Goal: Transaction & Acquisition: Book appointment/travel/reservation

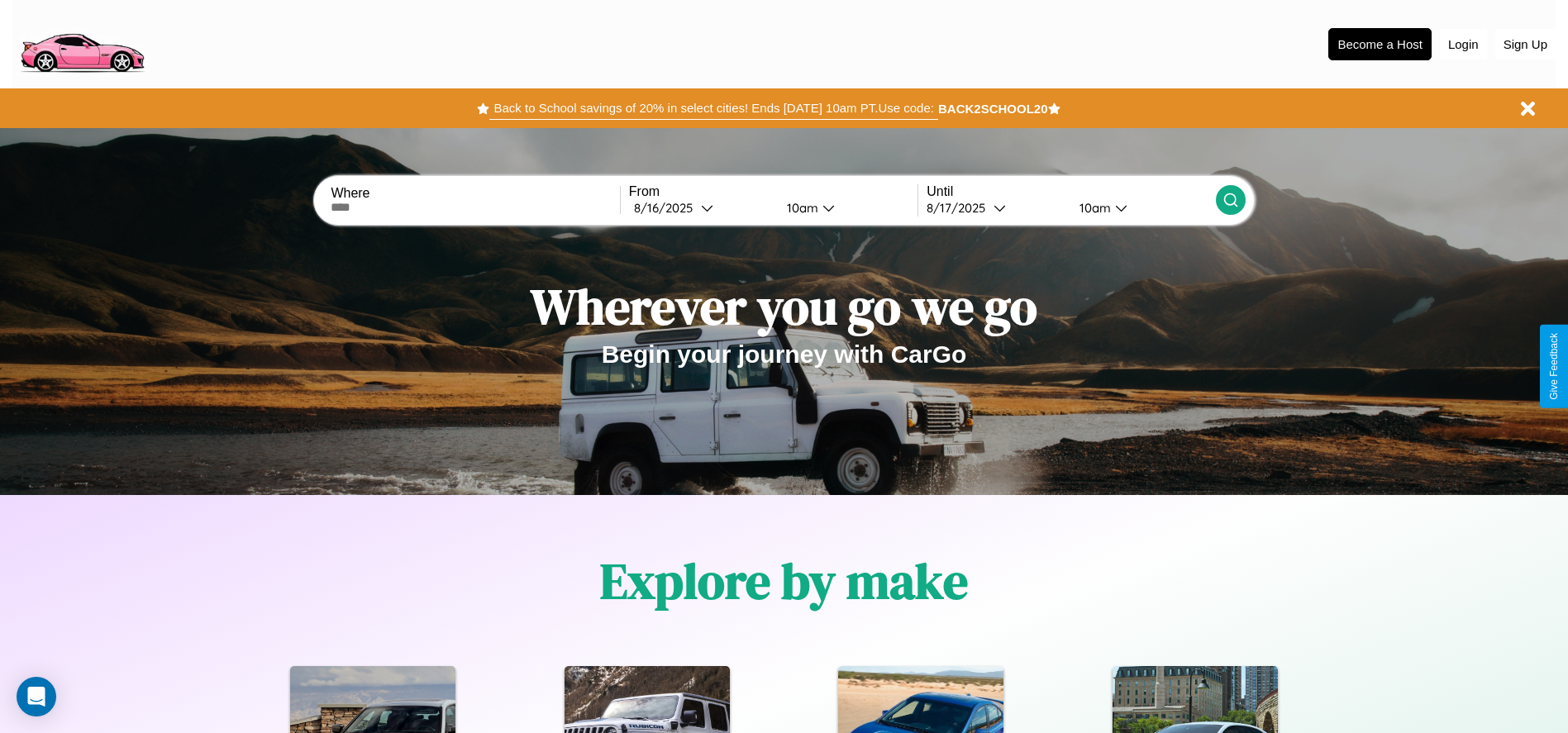
click at [714, 109] on button "Back to School savings of 20% in select cities! Ends [DATE] 10am PT. Use code:" at bounding box center [713, 108] width 448 height 23
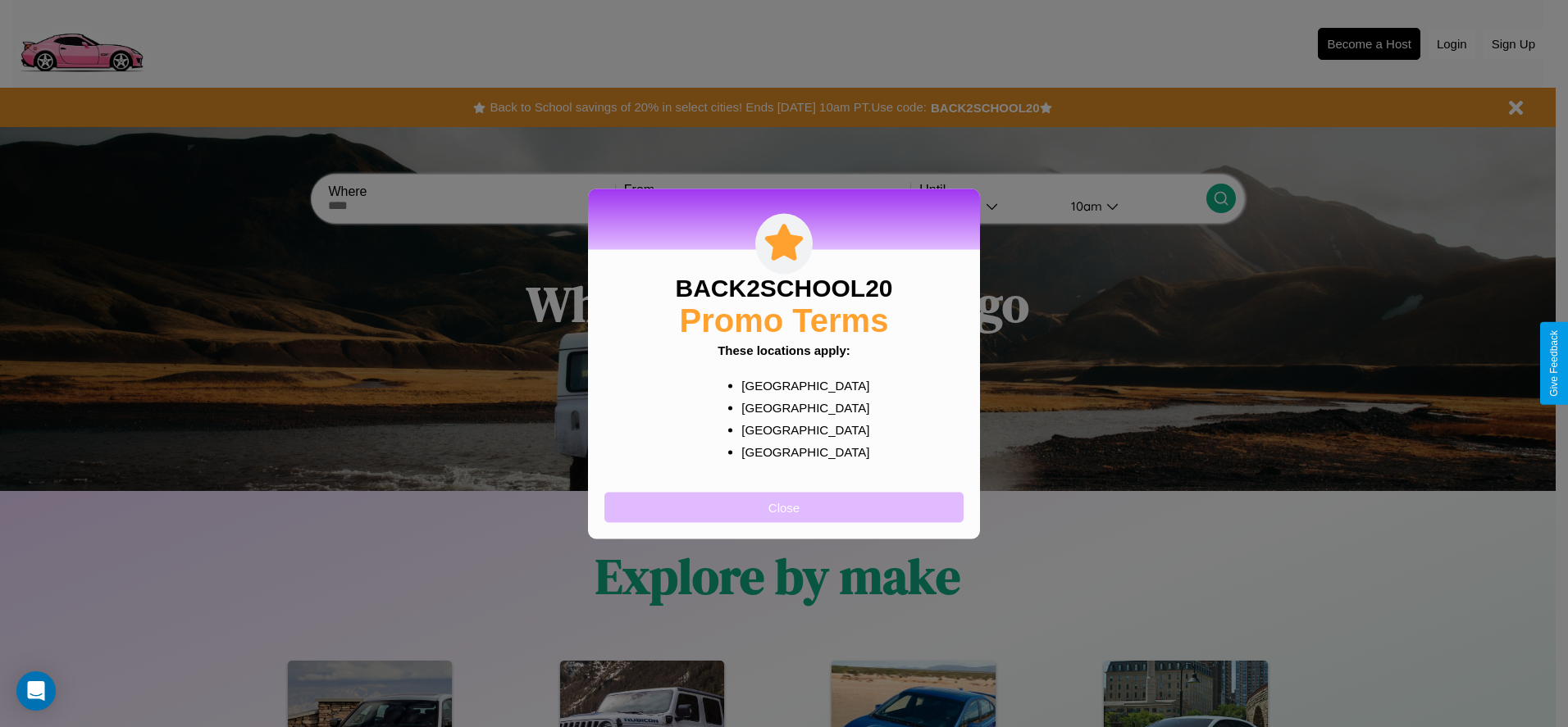
click at [784, 507] on button "Close" at bounding box center [784, 507] width 359 height 31
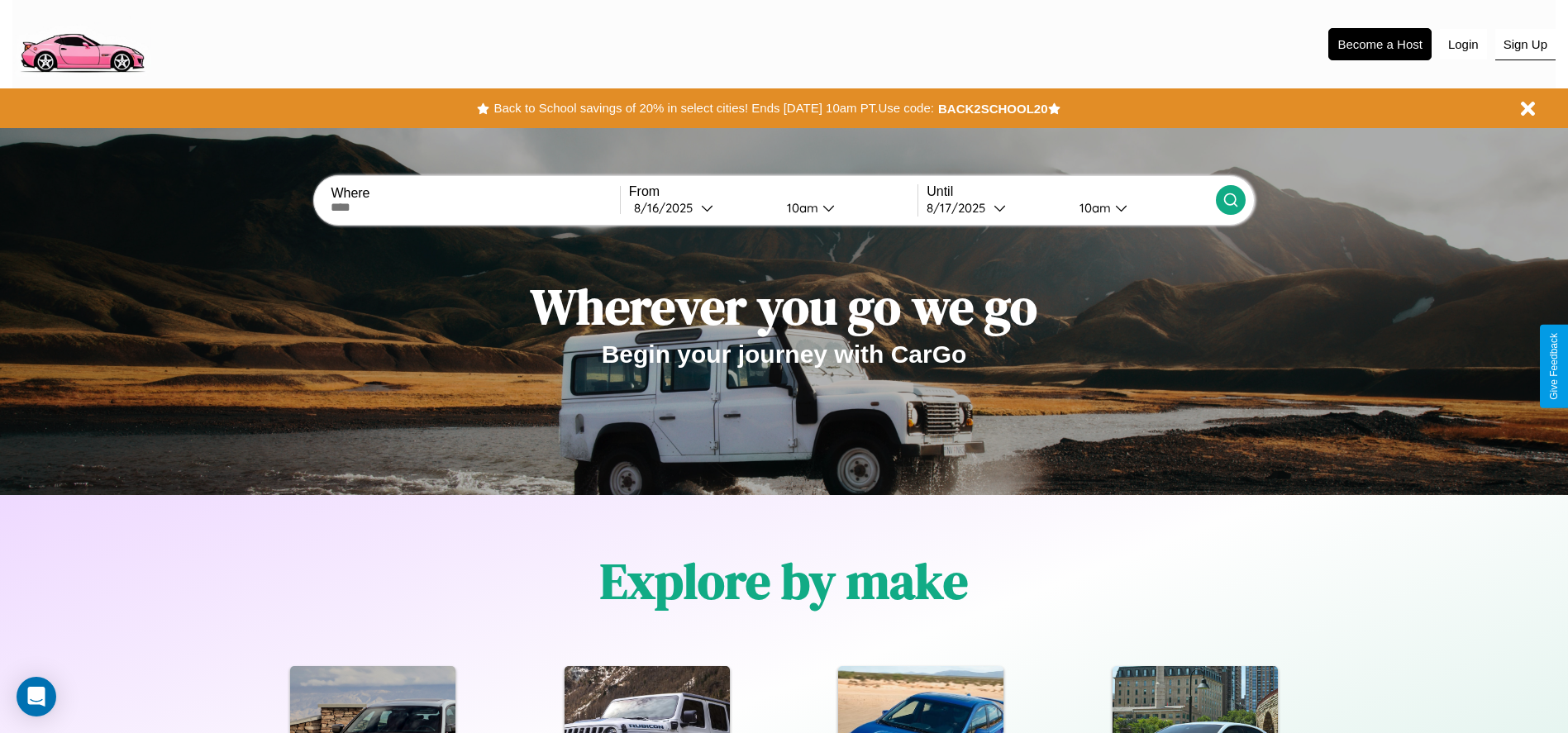
click at [1525, 44] on button "Sign Up" at bounding box center [1526, 45] width 60 height 31
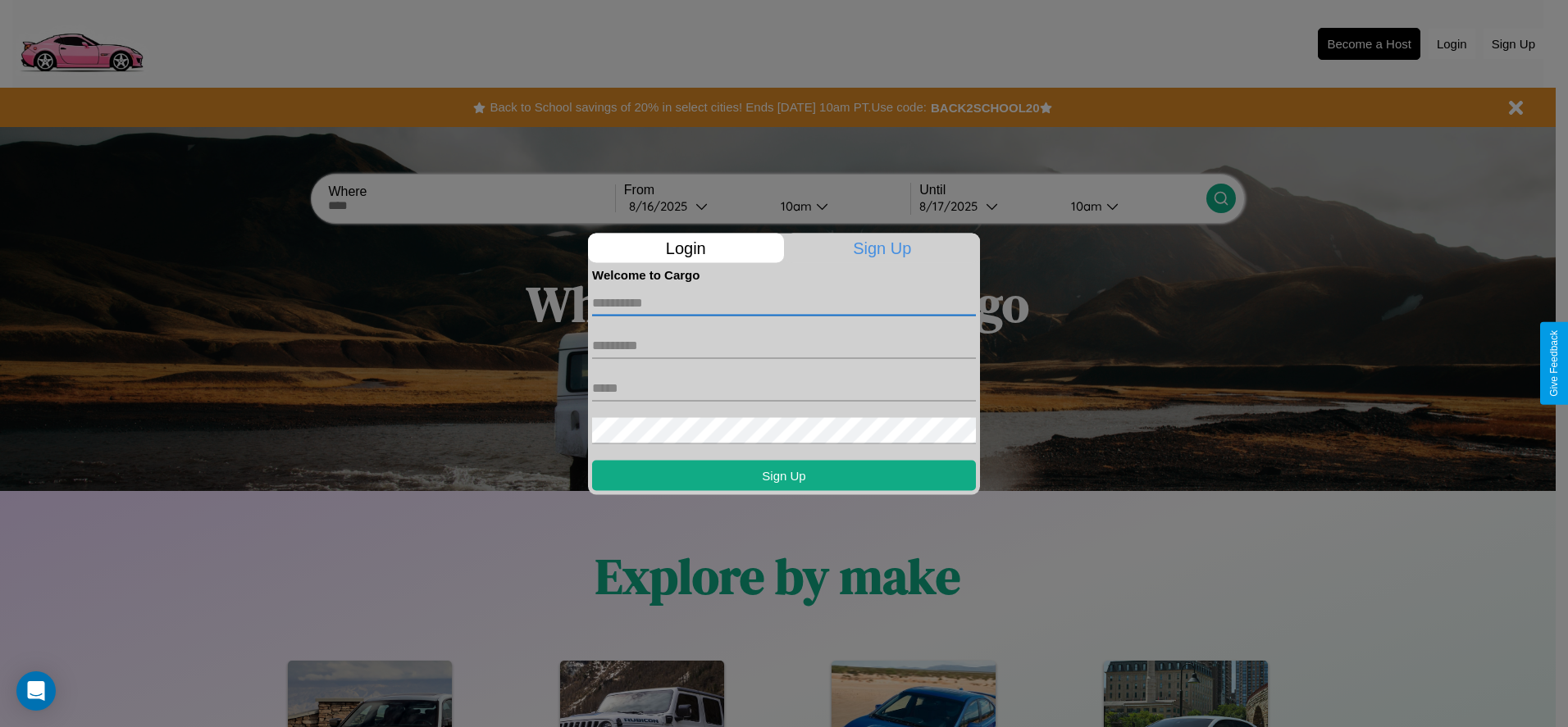
click at [784, 302] on input "text" at bounding box center [784, 302] width 384 height 26
type input "*******"
click at [784, 345] on input "text" at bounding box center [784, 345] width 384 height 26
type input "*****"
click at [784, 387] on input "text" at bounding box center [784, 387] width 384 height 26
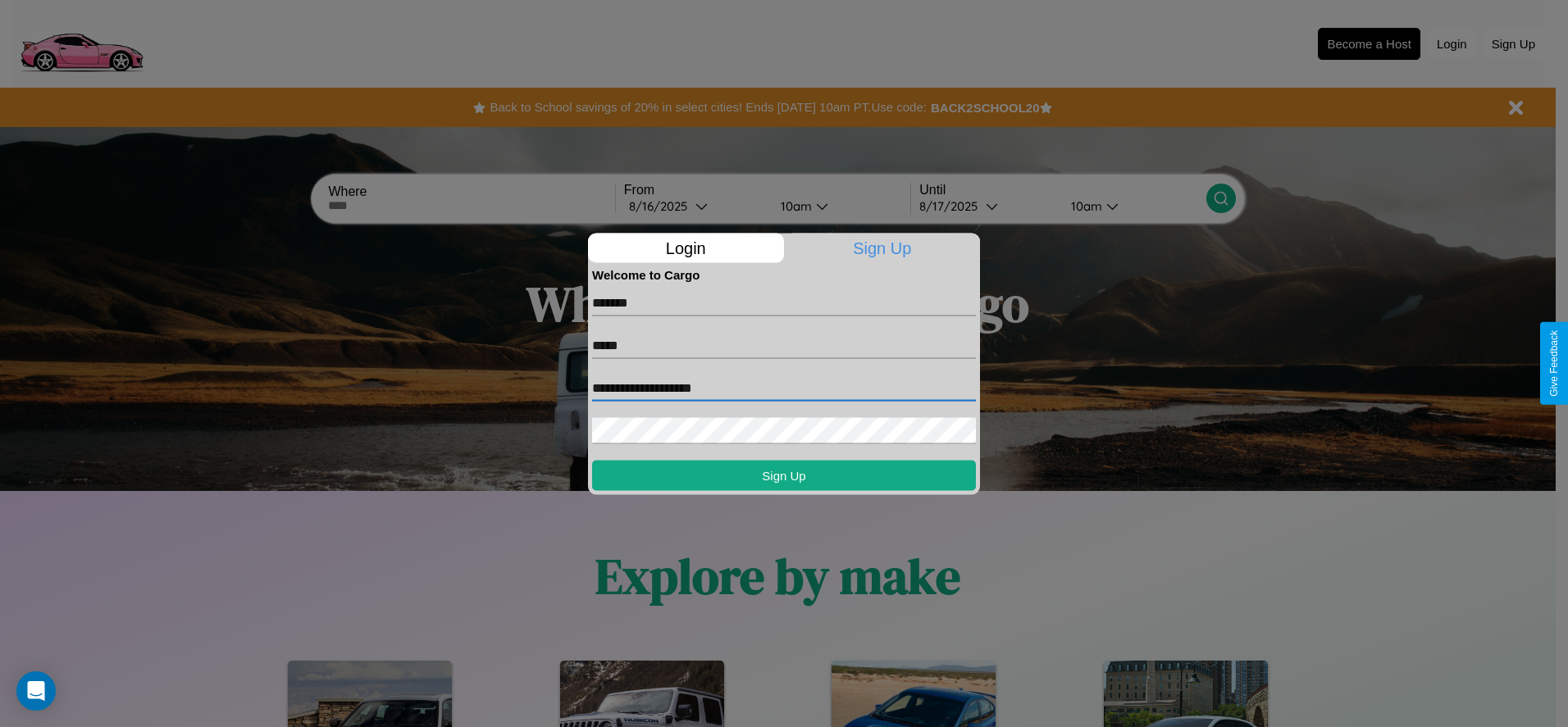
type input "**********"
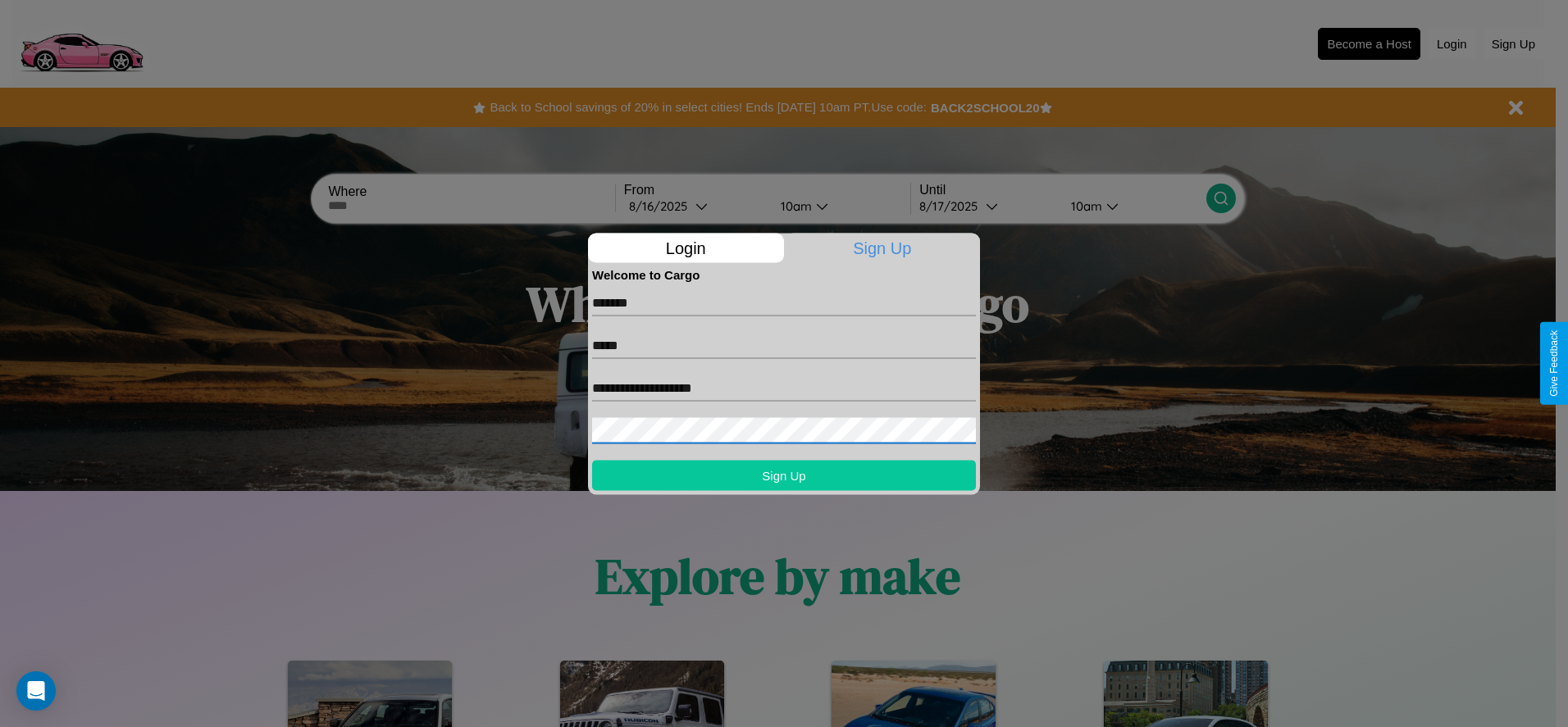
click at [784, 474] on button "Sign Up" at bounding box center [784, 475] width 384 height 31
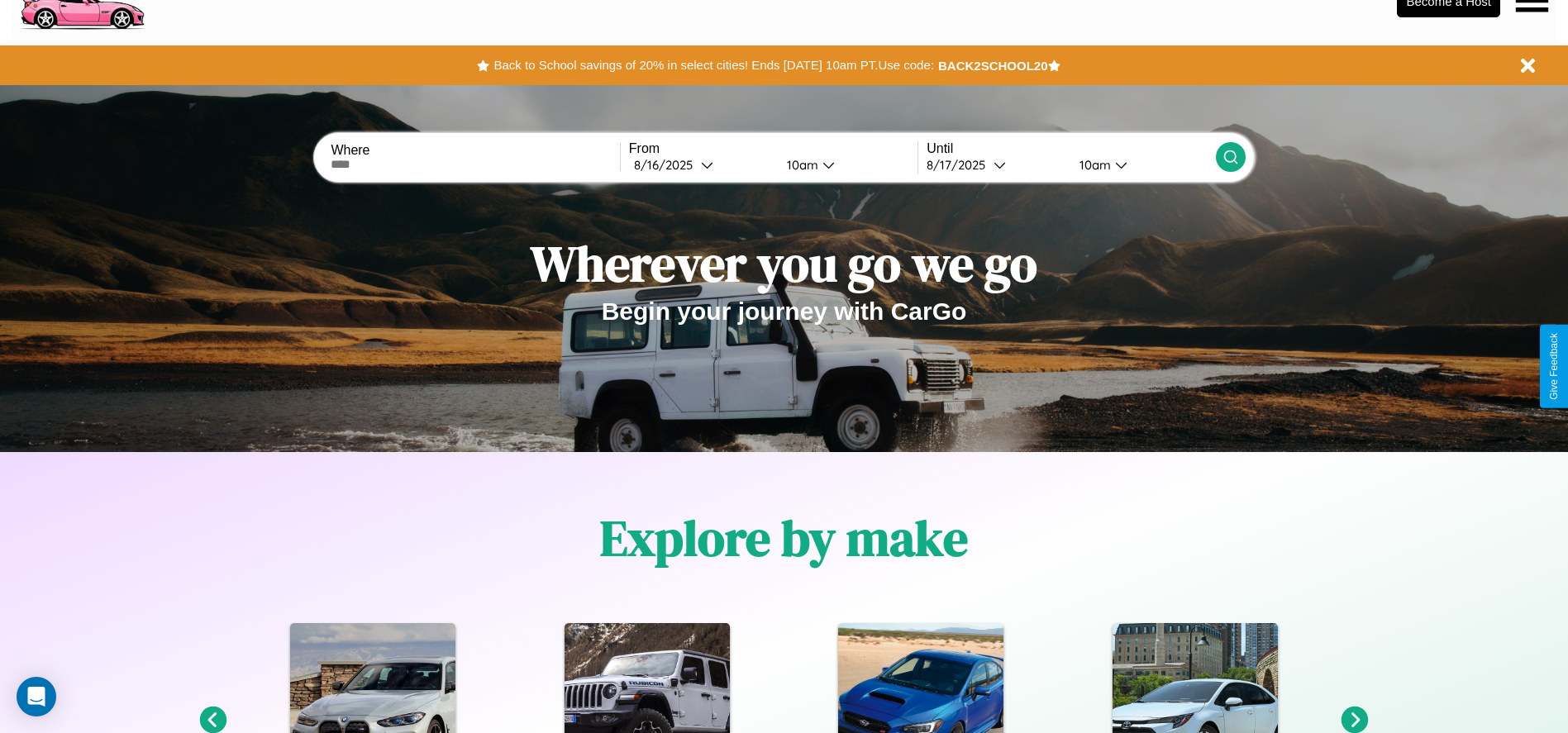
scroll to position [343, 0]
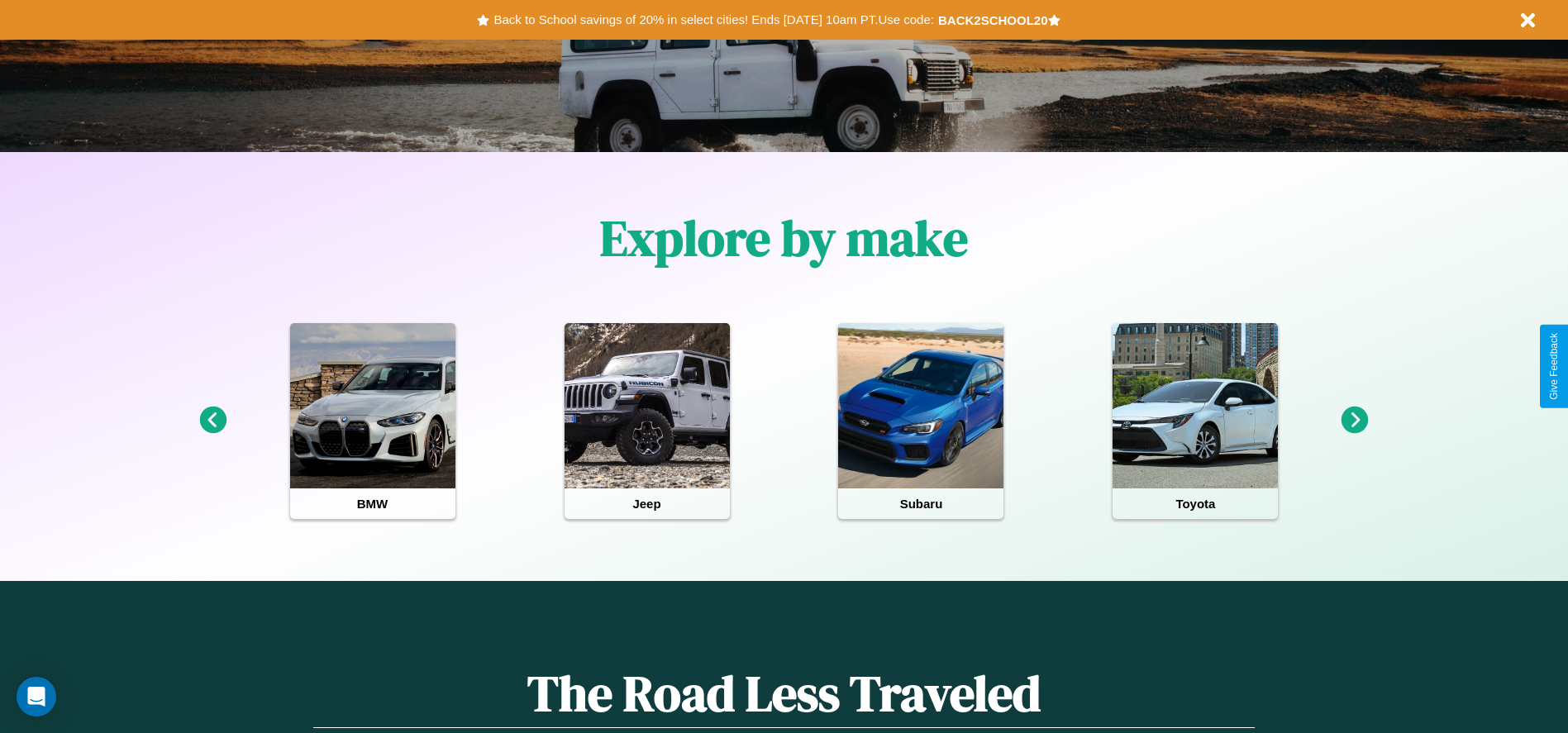
click at [213, 421] on icon at bounding box center [213, 421] width 27 height 27
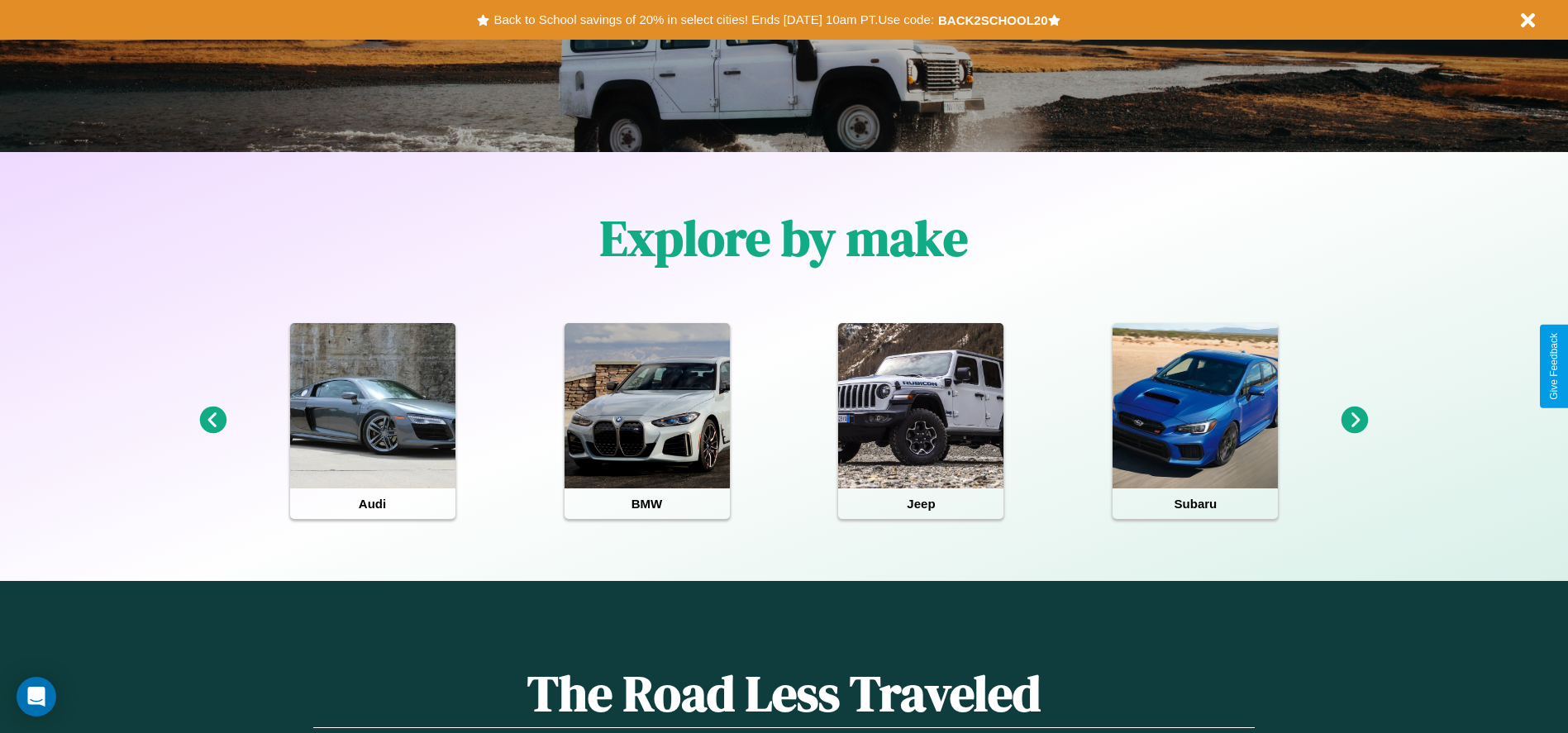
click at [213, 421] on icon at bounding box center [213, 421] width 27 height 27
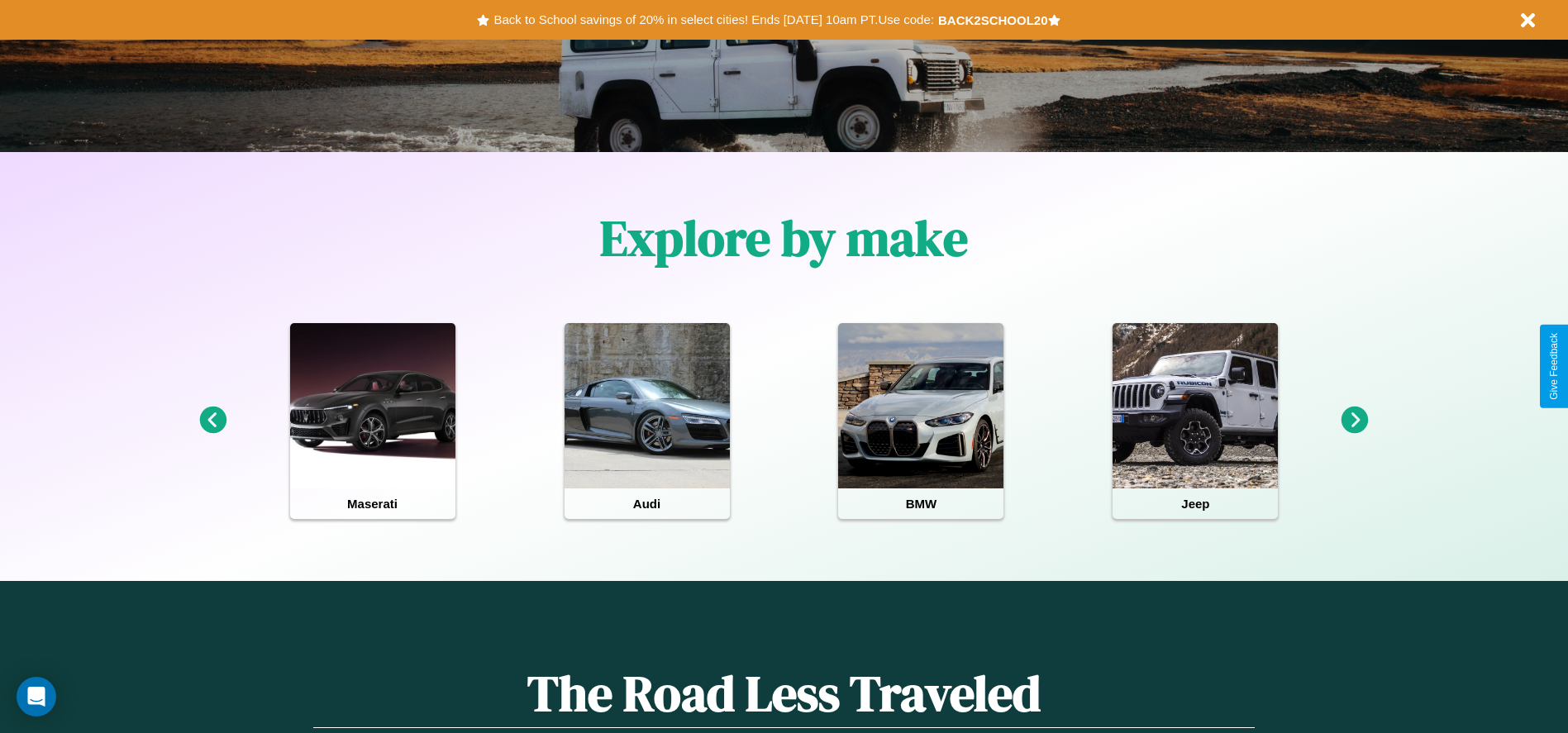
click at [1355, 421] on icon at bounding box center [1355, 421] width 27 height 27
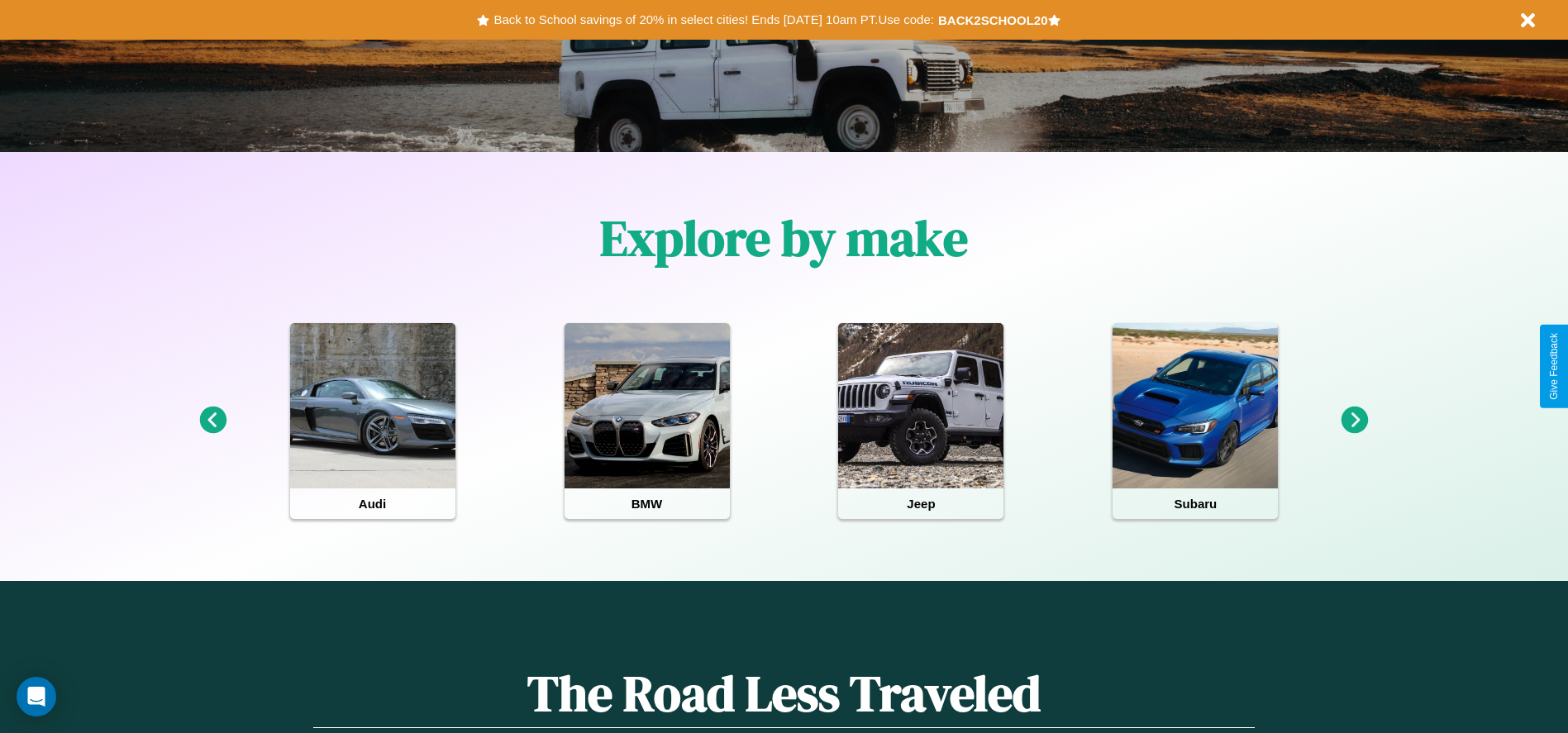
click at [1355, 421] on icon at bounding box center [1355, 421] width 27 height 27
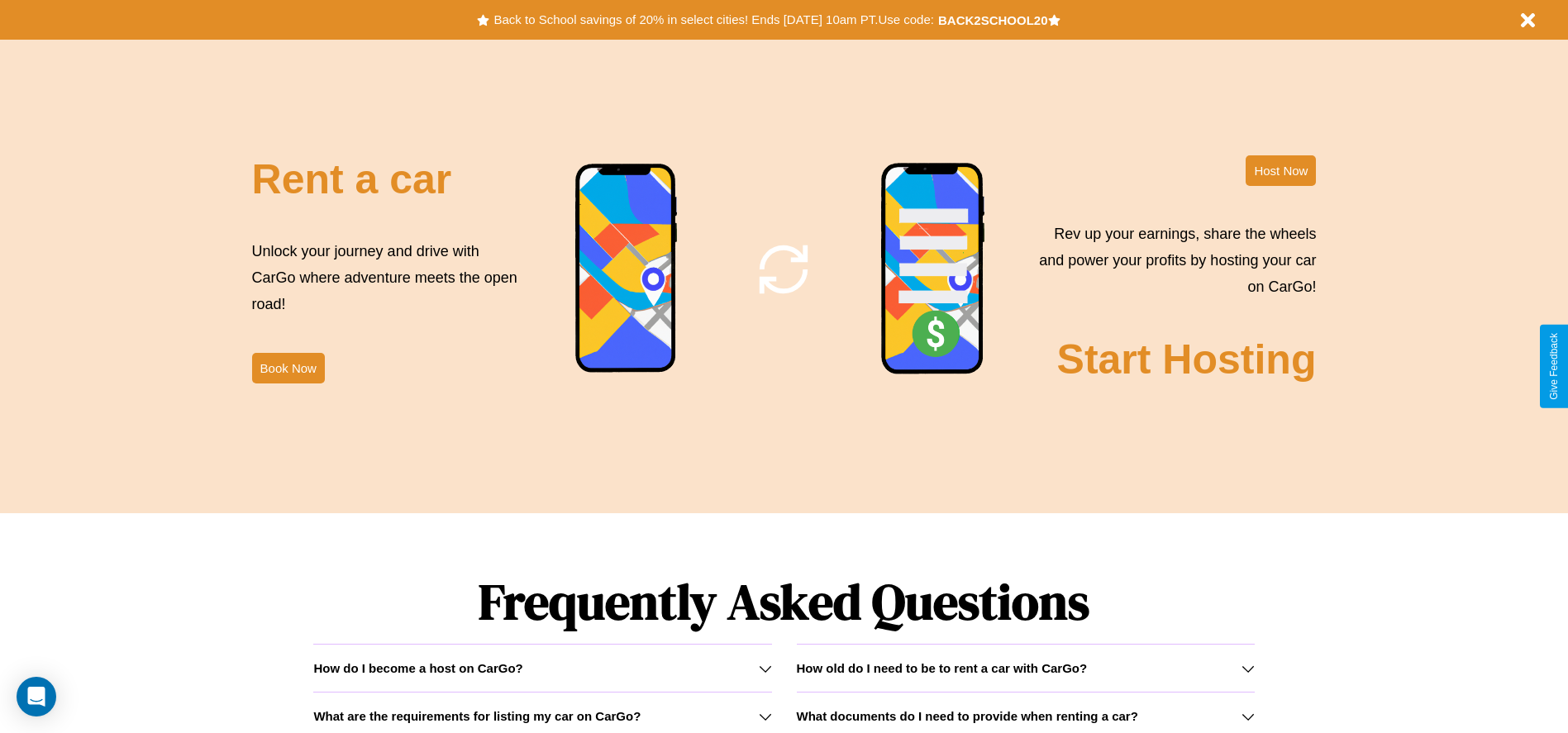
scroll to position [2000, 0]
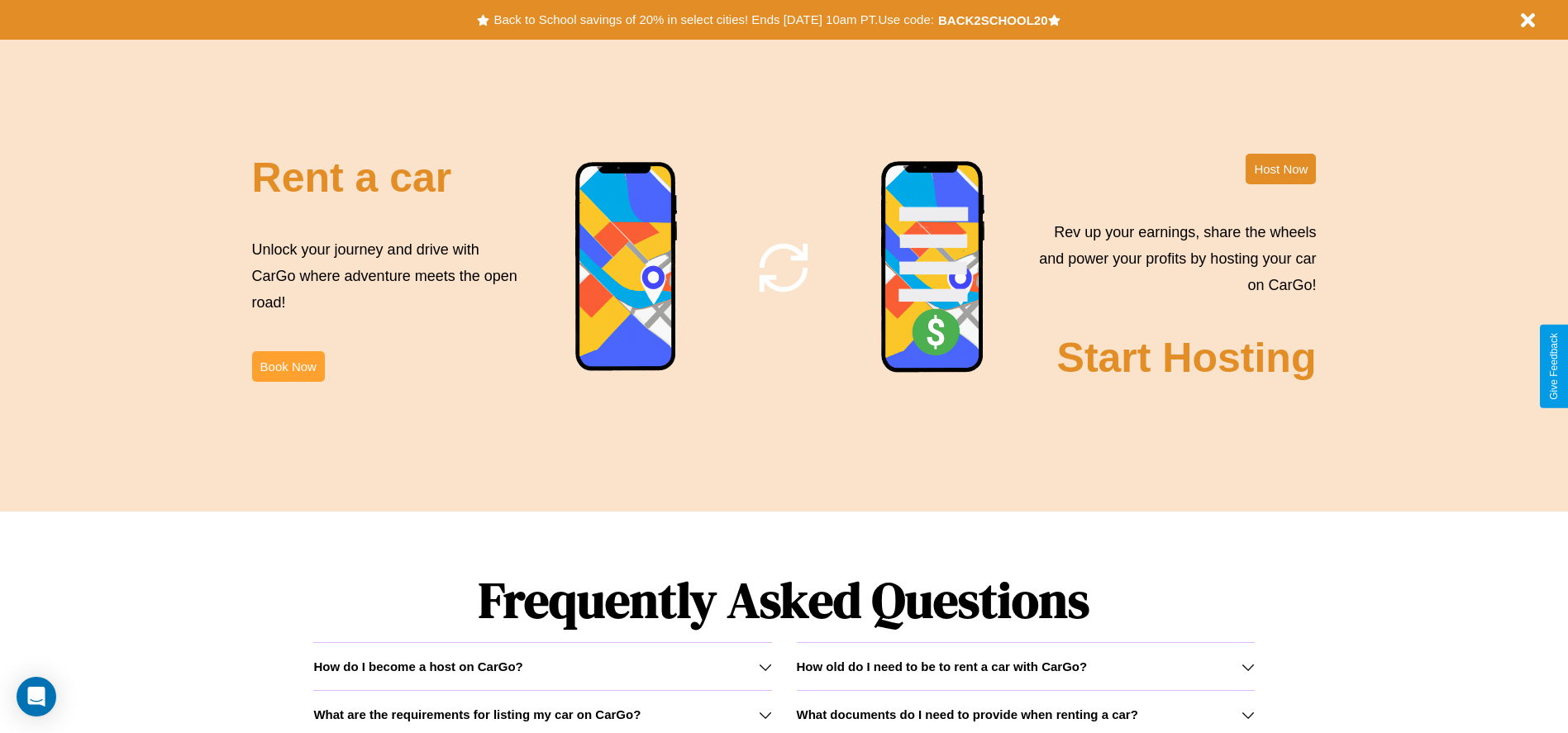
click at [287, 366] on button "Book Now" at bounding box center [288, 367] width 73 height 31
